Goal: Transaction & Acquisition: Purchase product/service

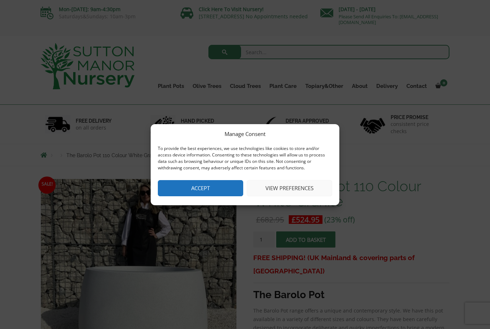
click at [200, 190] on button "Accept" at bounding box center [200, 188] width 85 height 16
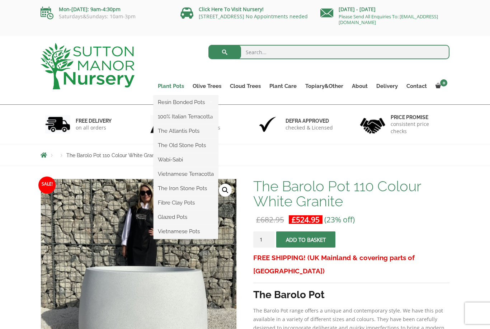
click at [170, 86] on link "Plant Pots" at bounding box center [170, 86] width 35 height 10
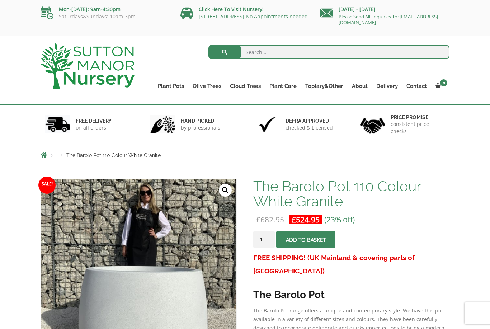
click at [279, 51] on input "search" at bounding box center [328, 52] width 241 height 14
type input "Pots"
click at [225, 52] on button "submit" at bounding box center [224, 52] width 33 height 14
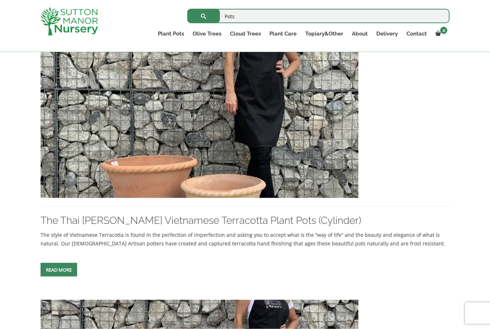
scroll to position [128, 0]
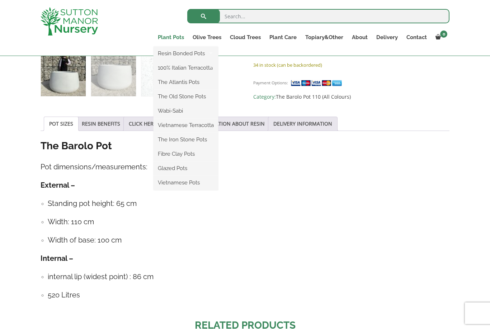
scroll to position [316, 0]
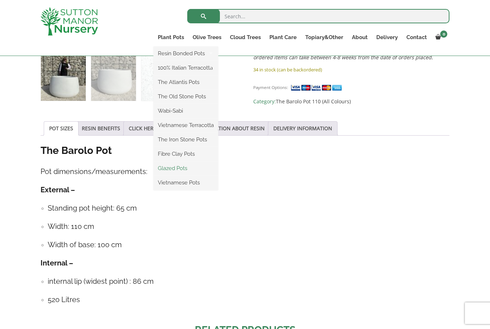
click at [184, 168] on link "Glazed Pots" at bounding box center [185, 168] width 65 height 11
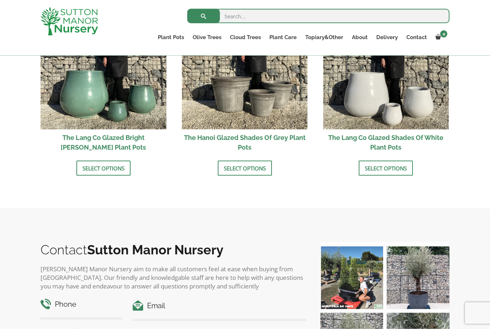
scroll to position [777, 0]
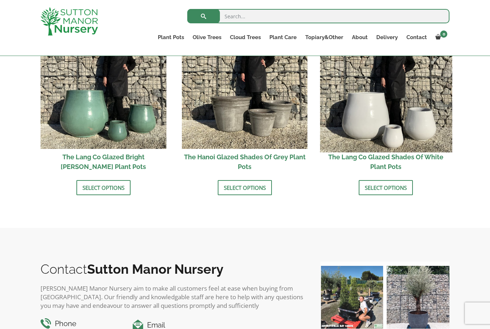
click at [399, 127] on img at bounding box center [386, 86] width 132 height 132
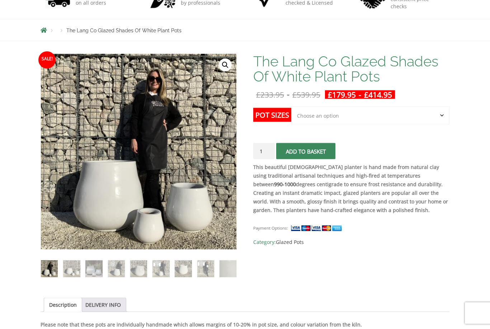
scroll to position [125, 0]
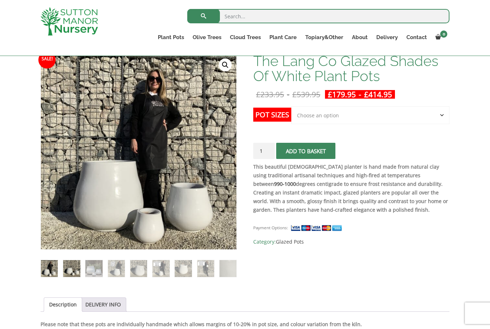
click at [74, 271] on img at bounding box center [71, 268] width 17 height 17
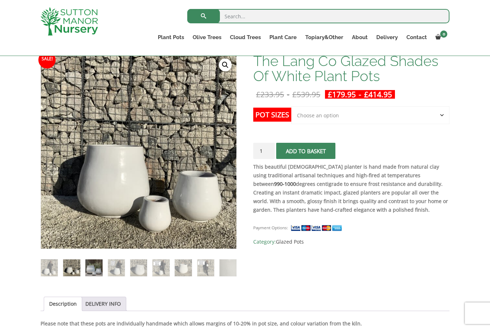
click at [88, 268] on img at bounding box center [93, 267] width 17 height 17
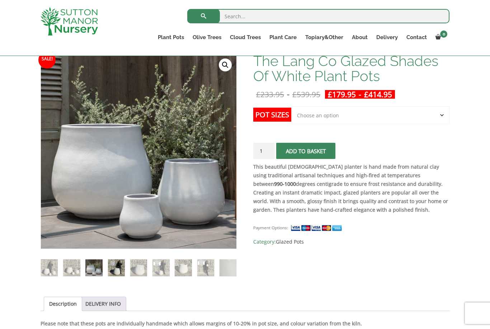
click at [113, 268] on img at bounding box center [116, 267] width 17 height 17
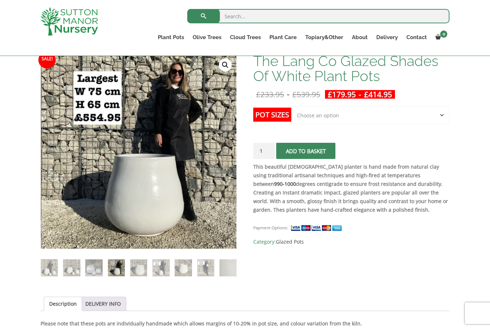
click at [128, 265] on ol at bounding box center [139, 263] width 196 height 28
click at [138, 266] on img at bounding box center [138, 267] width 17 height 17
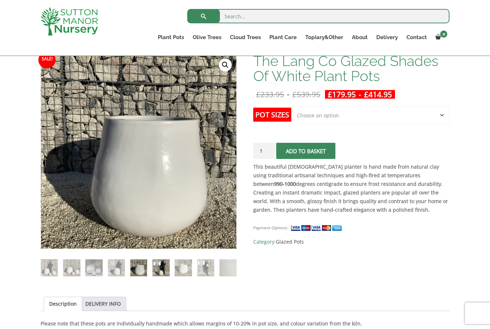
click at [167, 265] on img at bounding box center [160, 267] width 17 height 17
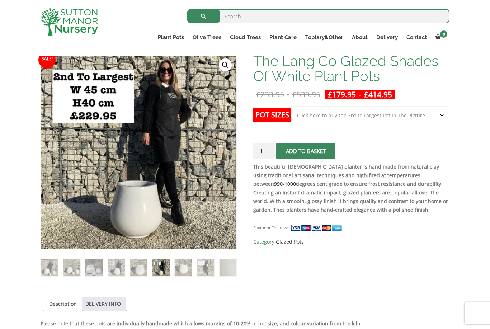
select select "Click here to buy the 3rd to Largest Pot In The Picture"
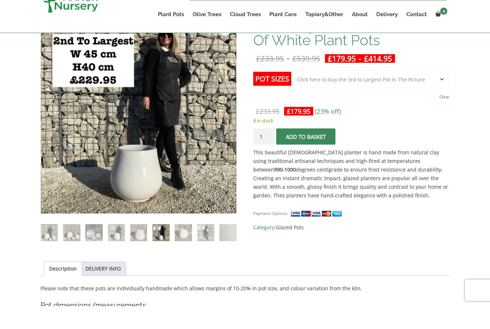
scroll to position [148, 0]
